Goal: Task Accomplishment & Management: Manage account settings

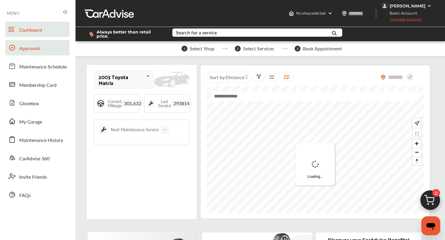
click at [38, 46] on span "Approvals" at bounding box center [29, 49] width 21 height 8
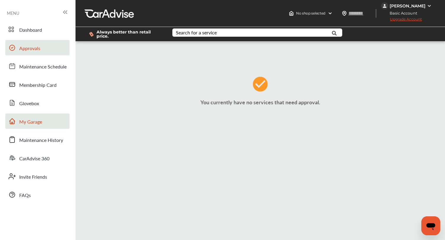
click at [35, 122] on span "My Garage" at bounding box center [30, 122] width 23 height 8
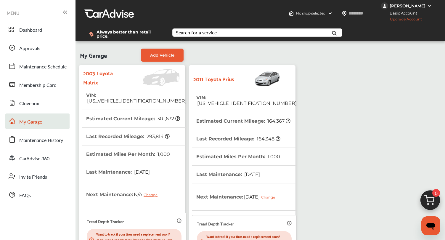
click at [208, 100] on span "[US_VEHICLE_IDENTIFICATION_NUMBER]" at bounding box center [246, 103] width 100 height 6
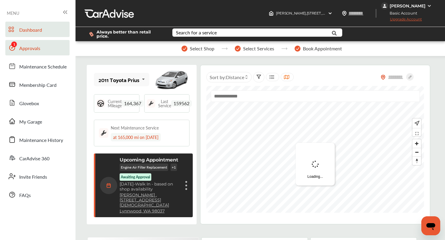
click at [38, 43] on link "Approvals" at bounding box center [37, 47] width 64 height 15
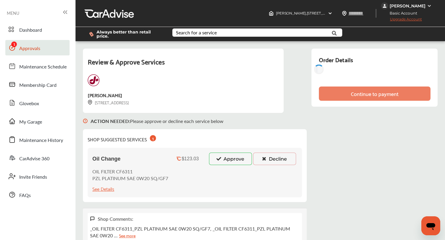
click at [213, 162] on button "Approve" at bounding box center [230, 159] width 43 height 12
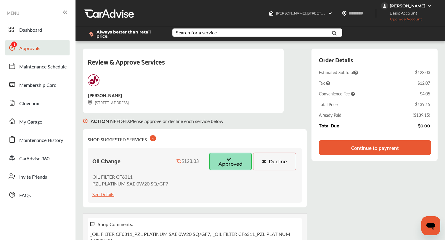
click at [355, 150] on div "Continue to payment" at bounding box center [375, 148] width 48 height 6
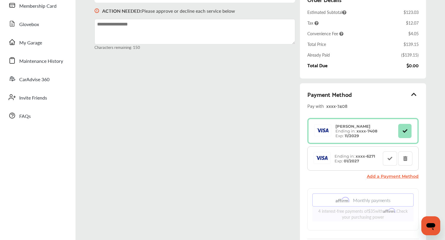
scroll to position [162, 0]
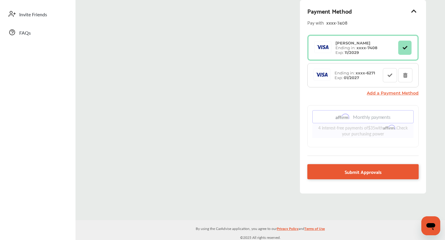
click at [342, 178] on div "Payment Method Pay with xxxx- 7408 [PERSON_NAME] Ending in: xxxx- 7408 Exp: 11/…" at bounding box center [363, 96] width 126 height 193
click at [342, 171] on link "Submit Approvals" at bounding box center [363, 171] width 111 height 15
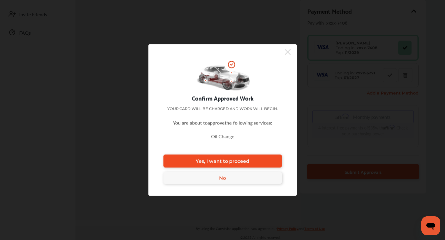
click at [208, 162] on span "Yes, I want to proceed" at bounding box center [223, 161] width 54 height 6
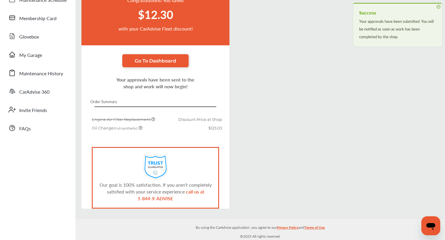
scroll to position [46, 0]
